Goal: Task Accomplishment & Management: Manage account settings

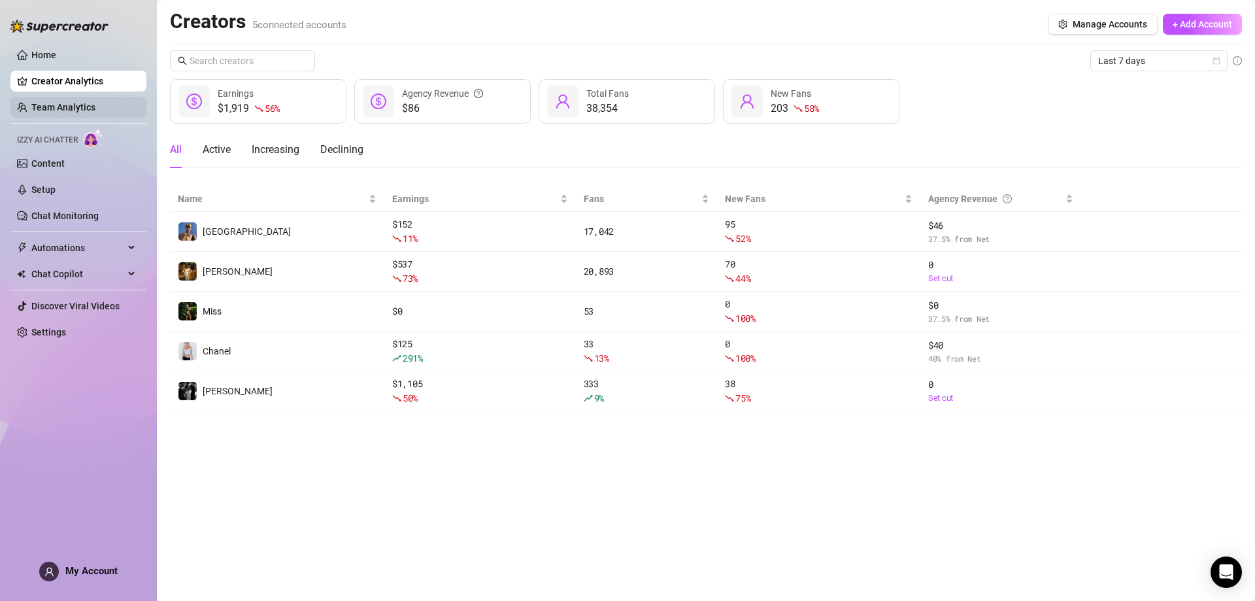
click at [84, 105] on link "Team Analytics" at bounding box center [63, 107] width 64 height 10
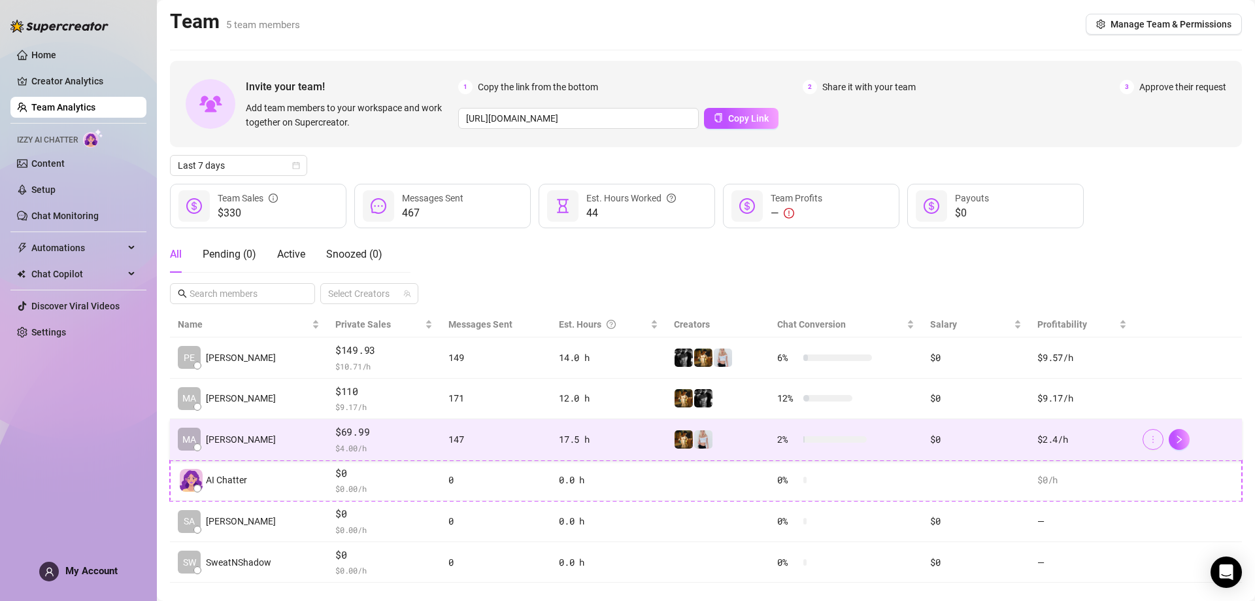
click at [1154, 434] on button "button" at bounding box center [1153, 439] width 21 height 21
click at [1070, 439] on div "$2.4 /h" at bounding box center [1083, 439] width 90 height 14
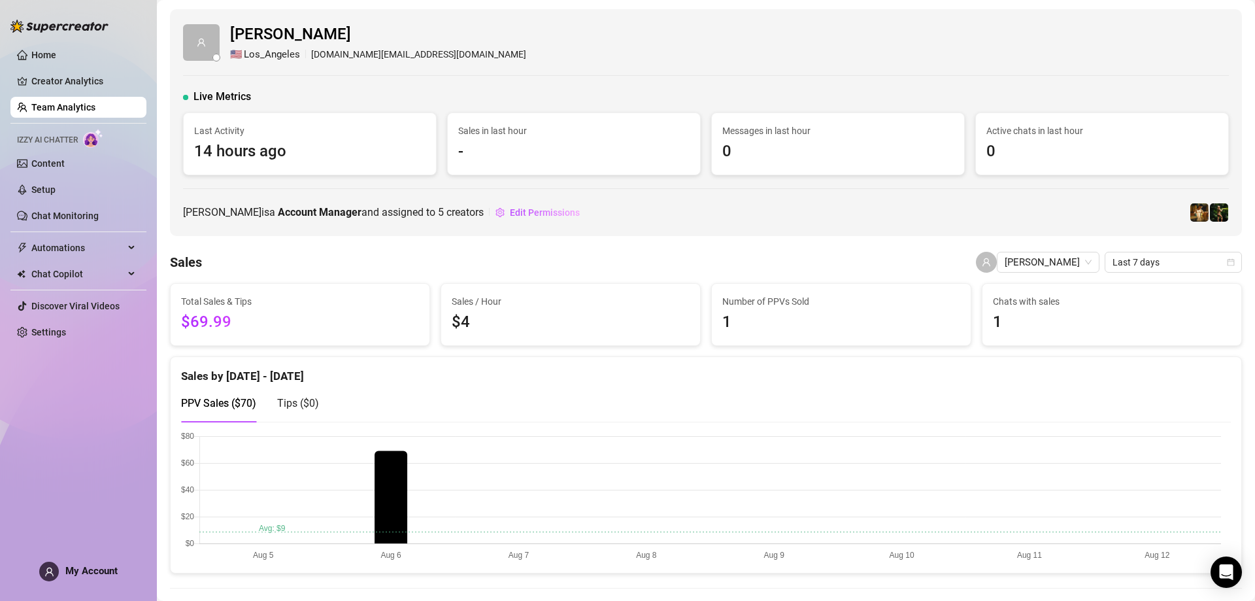
click at [95, 107] on link "Team Analytics" at bounding box center [63, 107] width 64 height 10
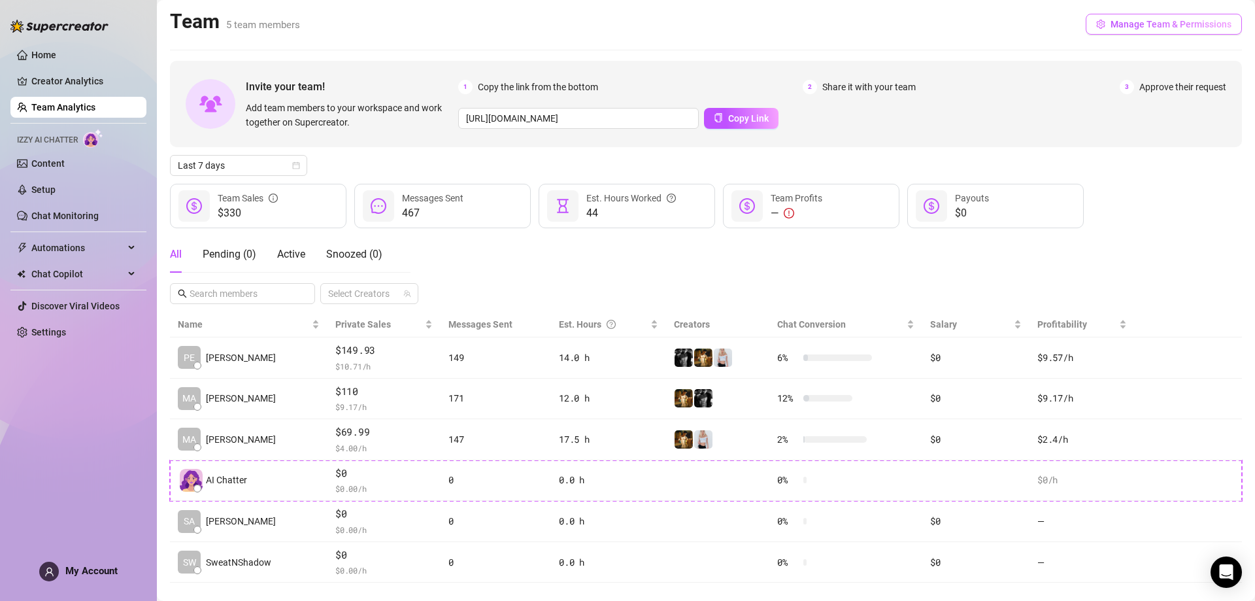
click at [1127, 33] on button "Manage Team & Permissions" at bounding box center [1164, 24] width 156 height 21
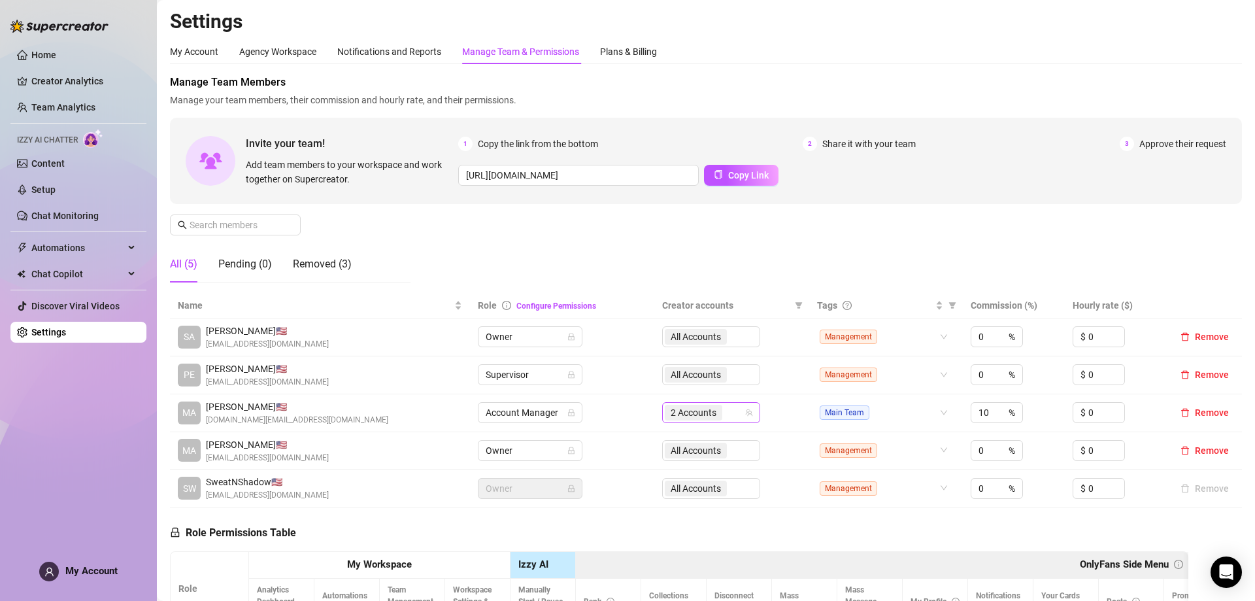
click at [713, 405] on span "2 Accounts" at bounding box center [694, 413] width 58 height 16
click at [56, 54] on link "Home" at bounding box center [43, 55] width 25 height 10
